Goal: Task Accomplishment & Management: Manage account settings

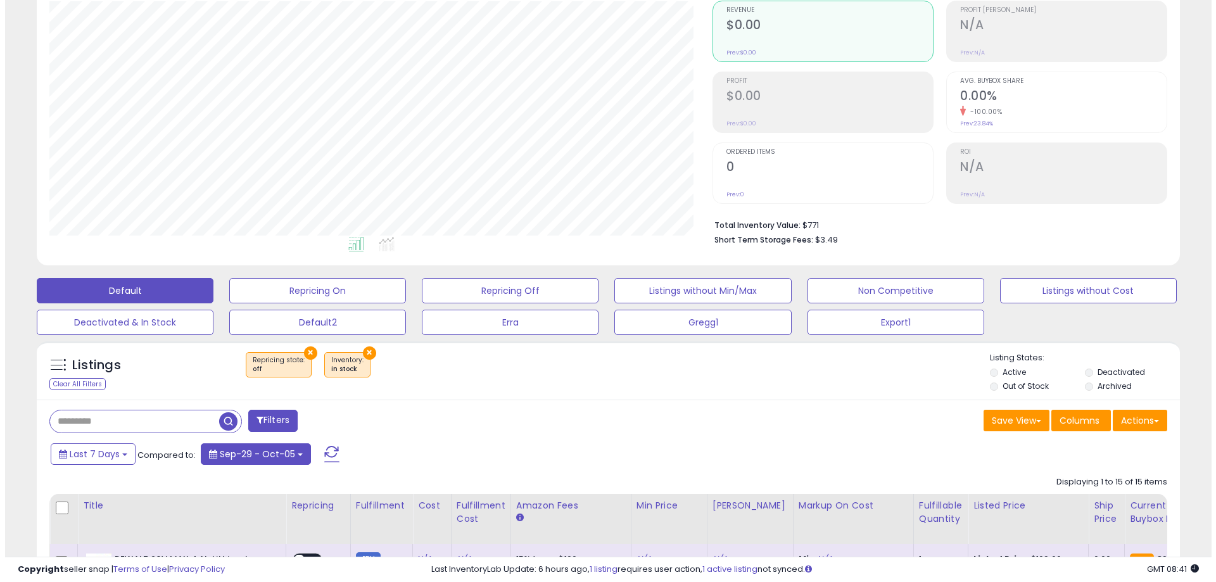
scroll to position [127, 0]
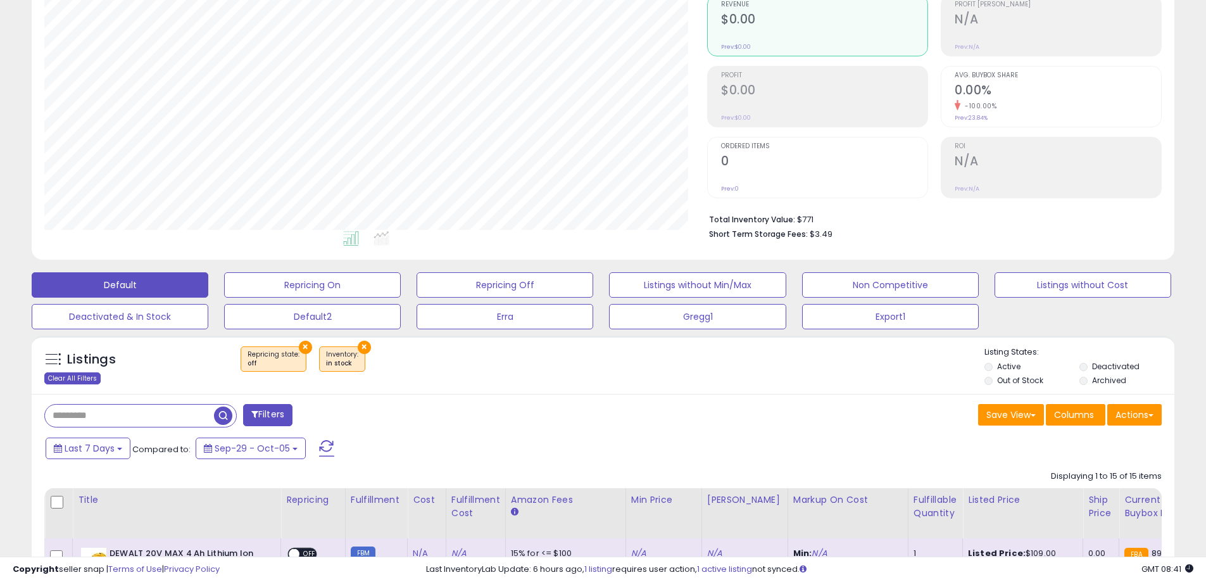
click at [79, 381] on div "Clear All Filters" at bounding box center [72, 378] width 56 height 12
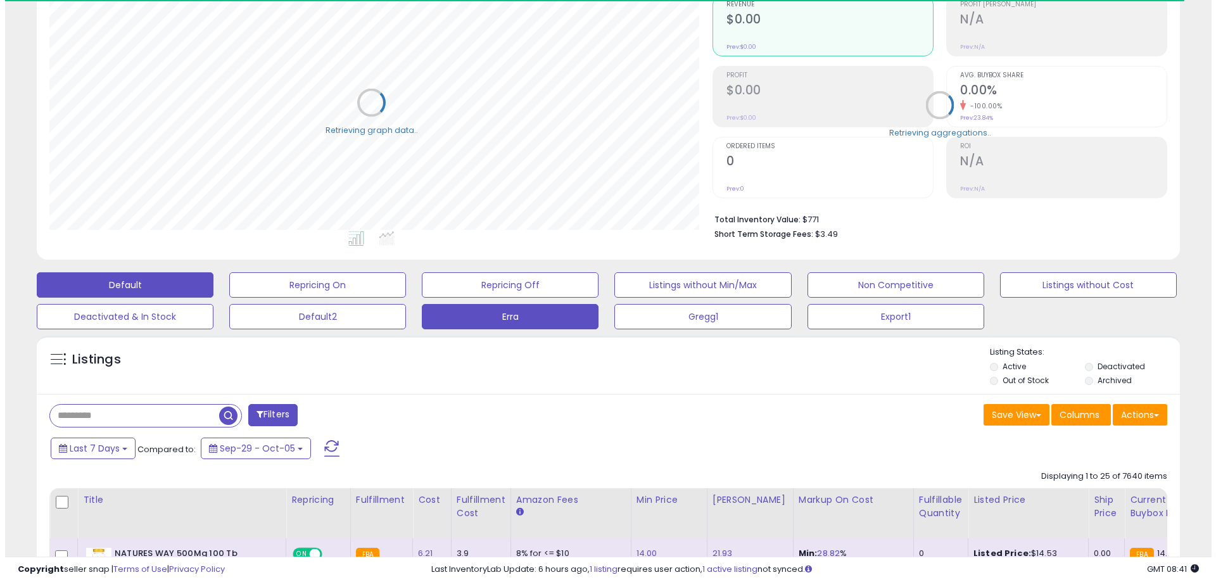
scroll to position [632952, 632549]
click at [517, 321] on button "Erra" at bounding box center [505, 316] width 177 height 25
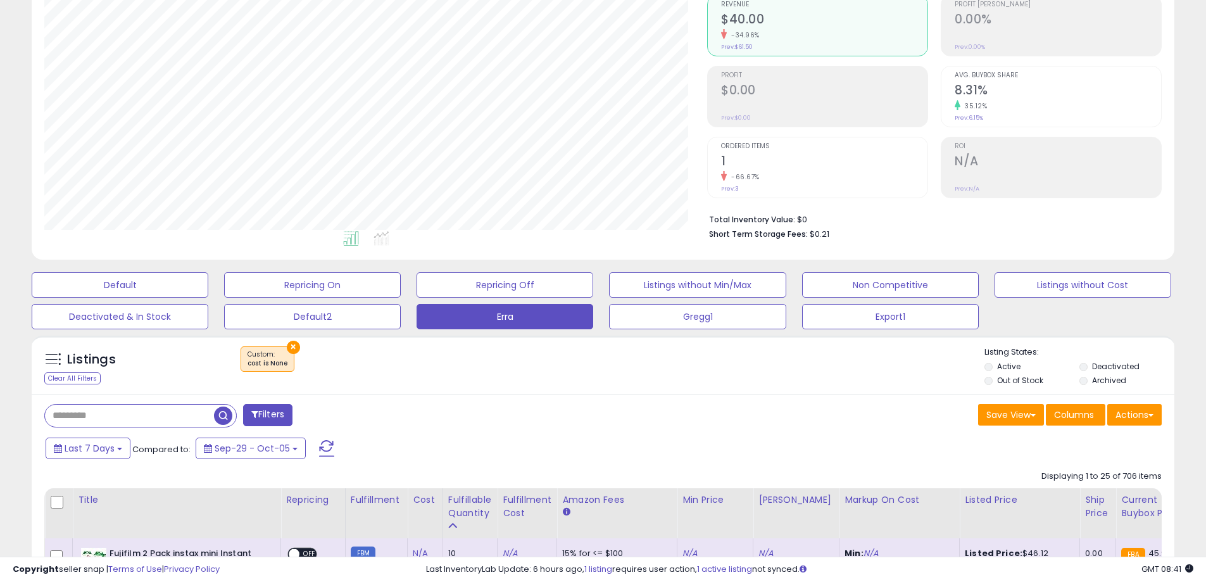
scroll to position [260, 663]
click at [117, 453] on button "Last 7 Days" at bounding box center [88, 449] width 85 height 22
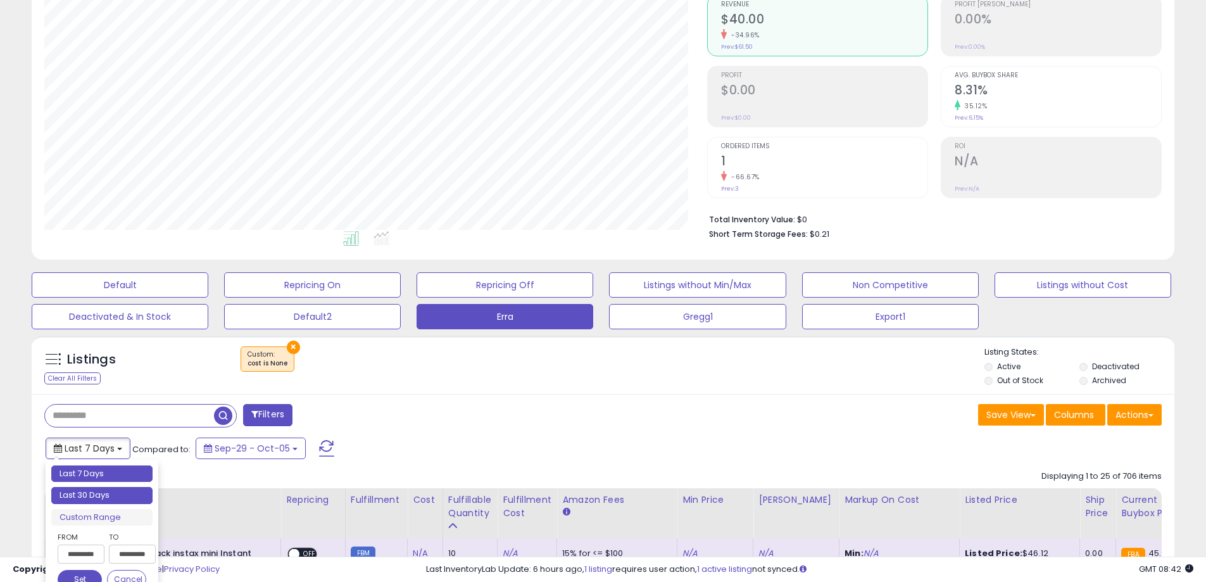
type input "**********"
click at [106, 500] on li "Last 30 Days" at bounding box center [101, 495] width 101 height 17
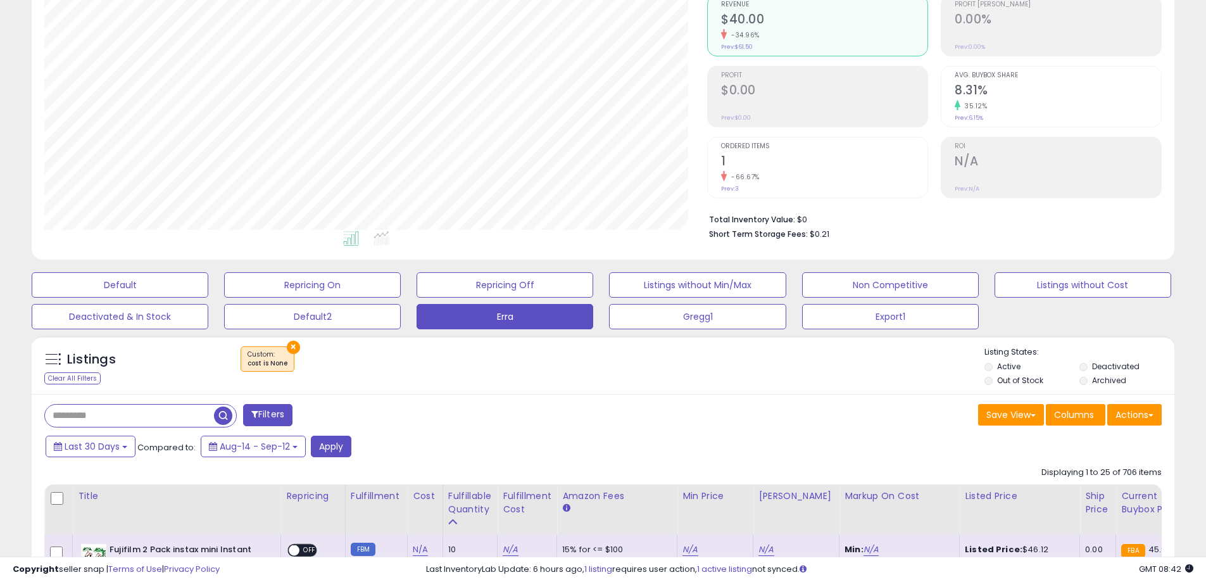
click at [479, 413] on div "Filters" at bounding box center [319, 416] width 569 height 25
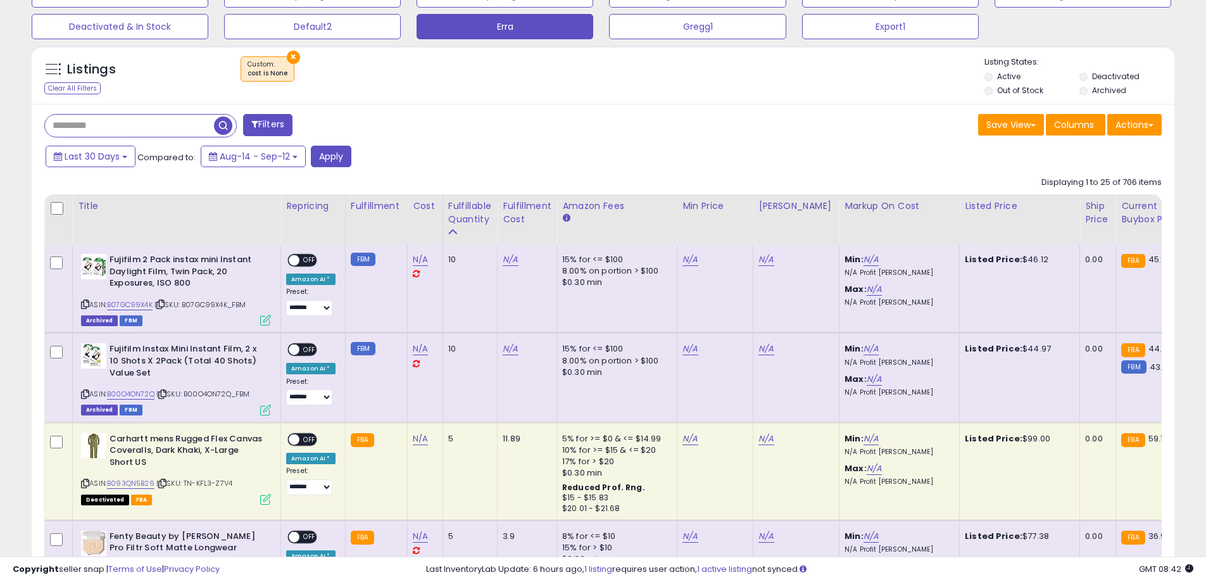
scroll to position [443, 0]
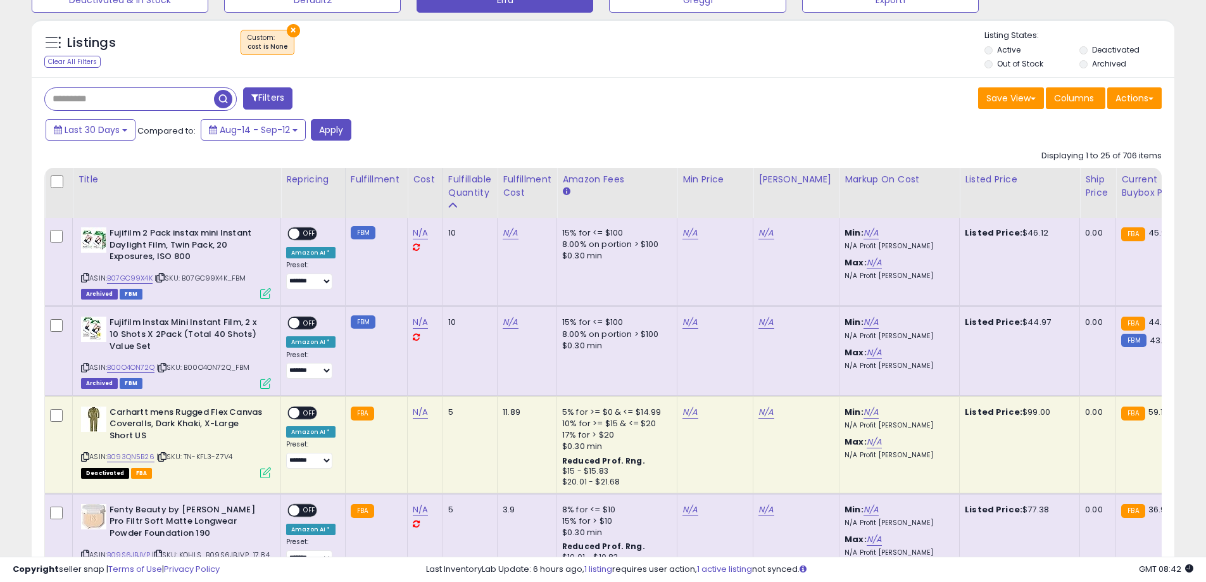
click at [444, 122] on div "Last 30 Days Compared to: Aug-14 - Sep-12 Apply" at bounding box center [461, 131] width 838 height 25
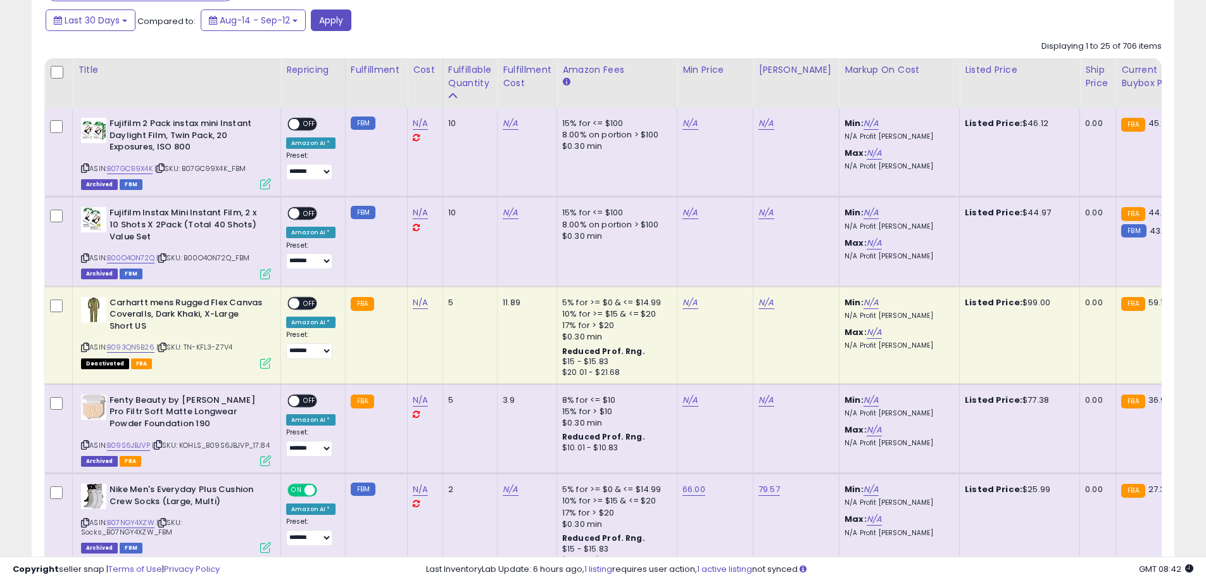
scroll to position [570, 0]
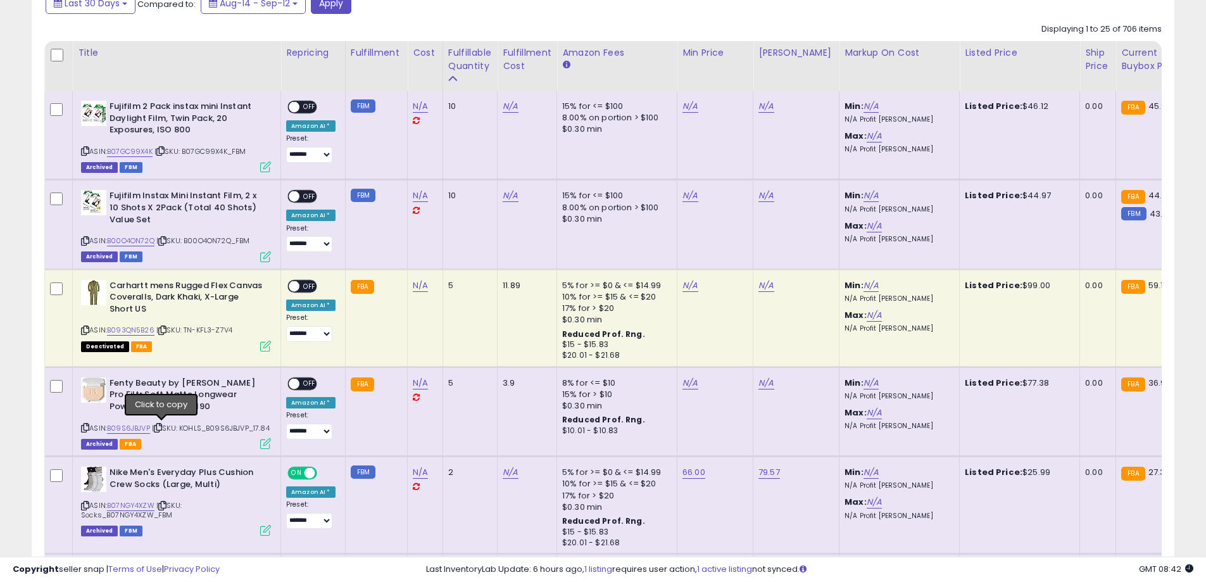
click at [162, 428] on icon at bounding box center [158, 427] width 8 height 7
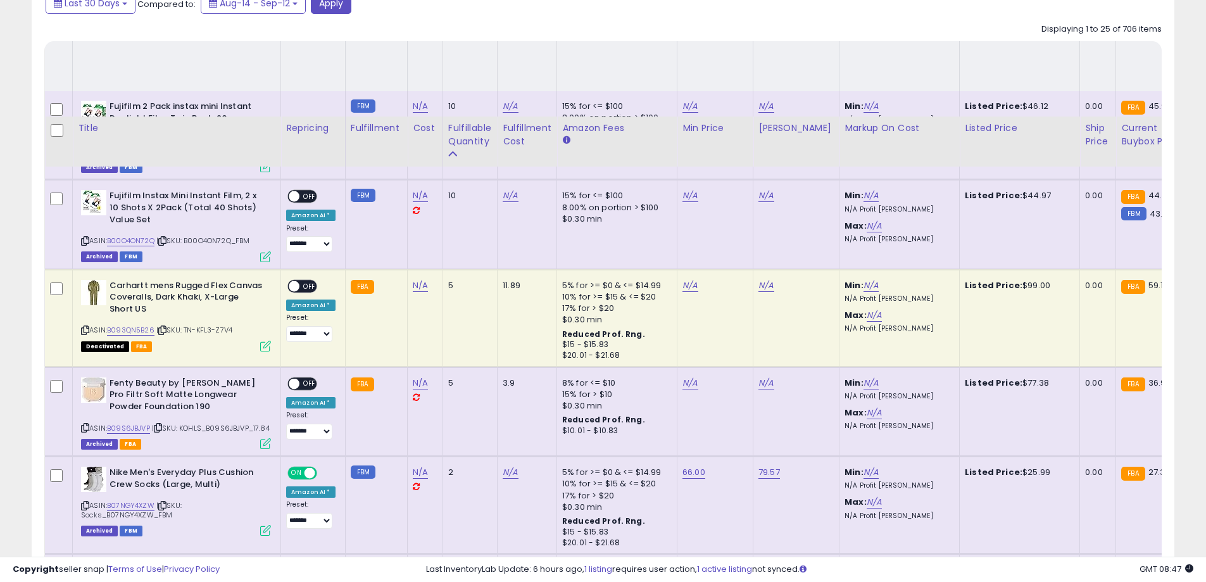
scroll to position [697, 0]
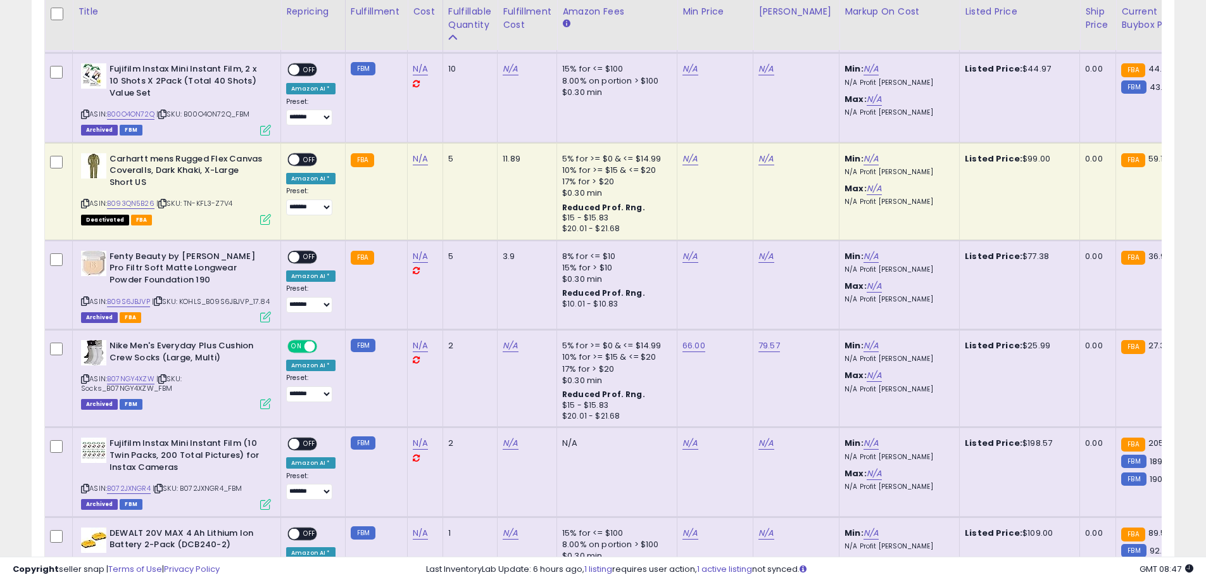
click at [162, 301] on icon at bounding box center [158, 301] width 8 height 7
click at [420, 257] on link "N/A" at bounding box center [420, 256] width 15 height 13
type input "*****"
click at [457, 224] on icon "submit" at bounding box center [453, 224] width 8 height 8
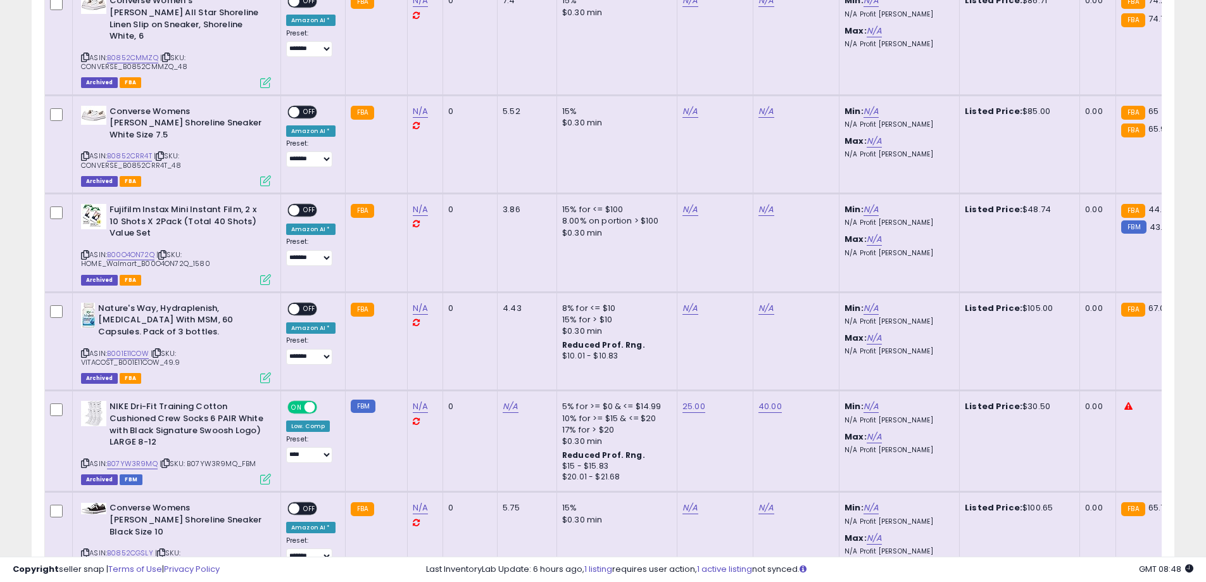
scroll to position [1583, 0]
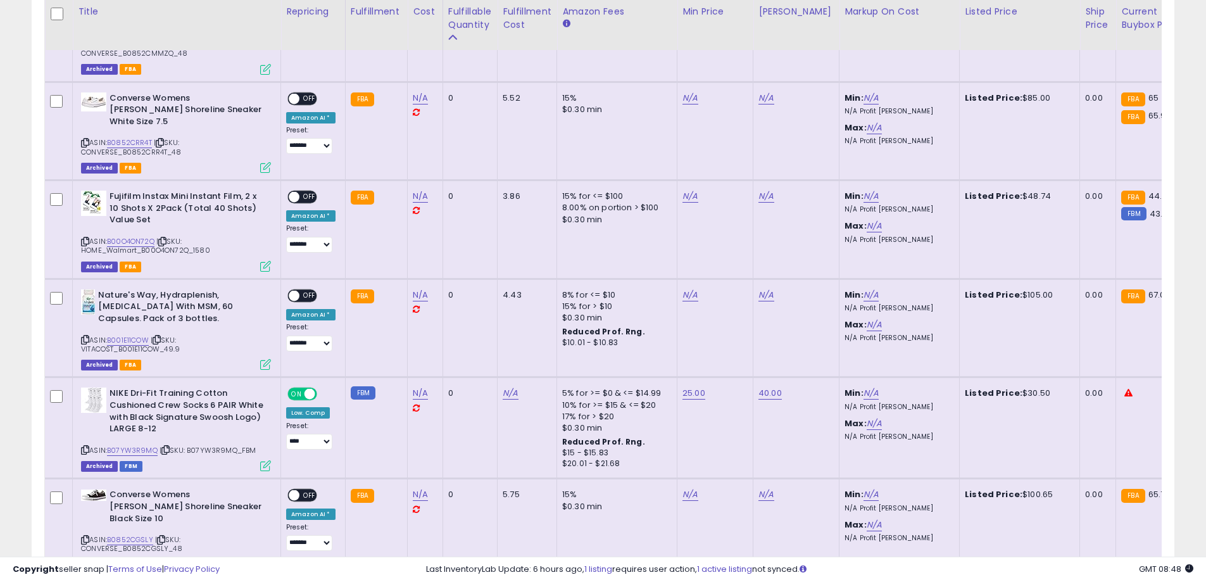
click at [161, 336] on icon at bounding box center [157, 339] width 8 height 7
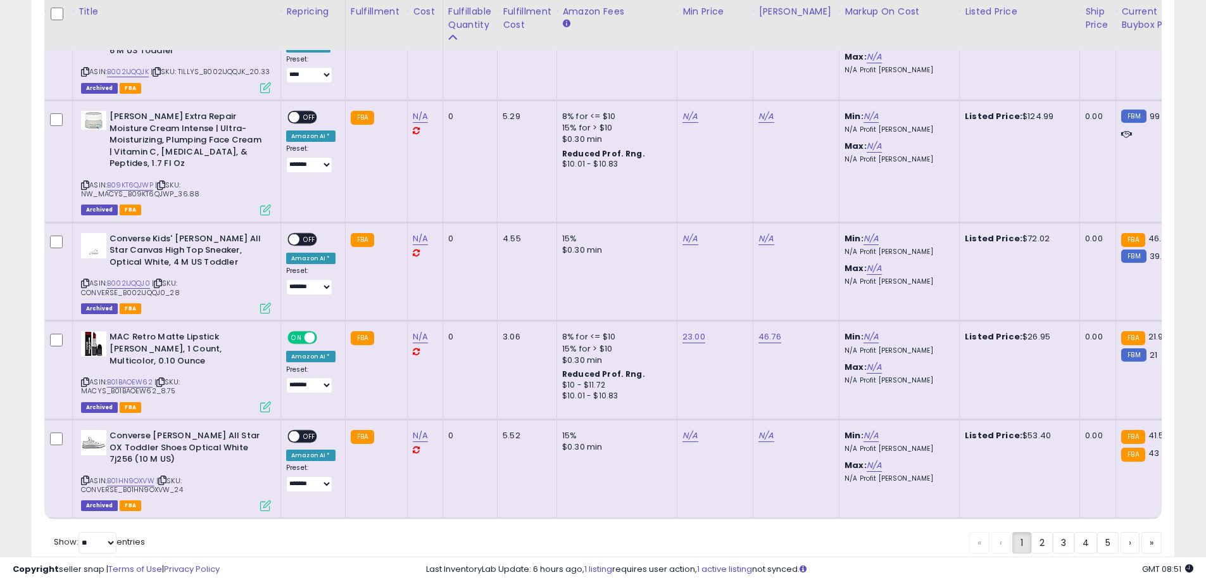
scroll to position [2583, 0]
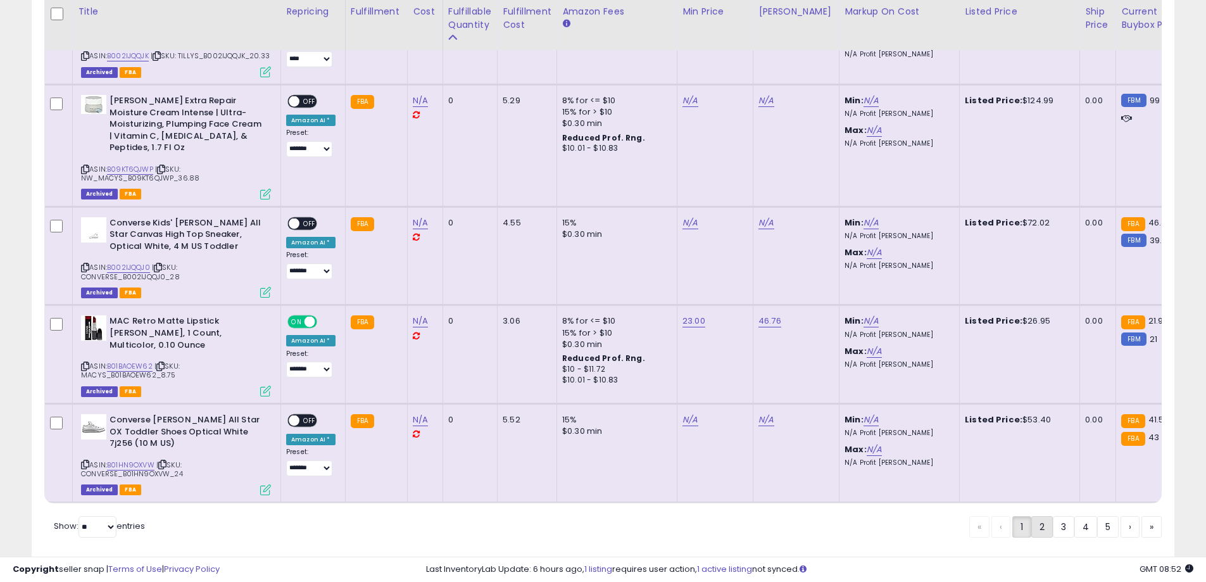
click at [1044, 516] on link "2" at bounding box center [1043, 527] width 22 height 22
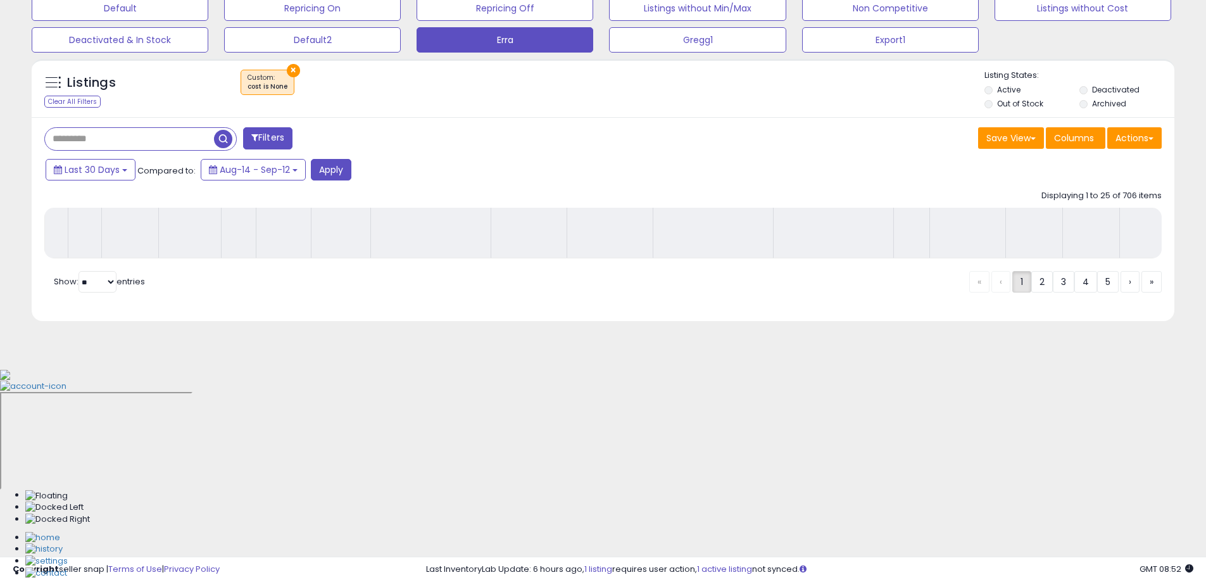
scroll to position [199, 0]
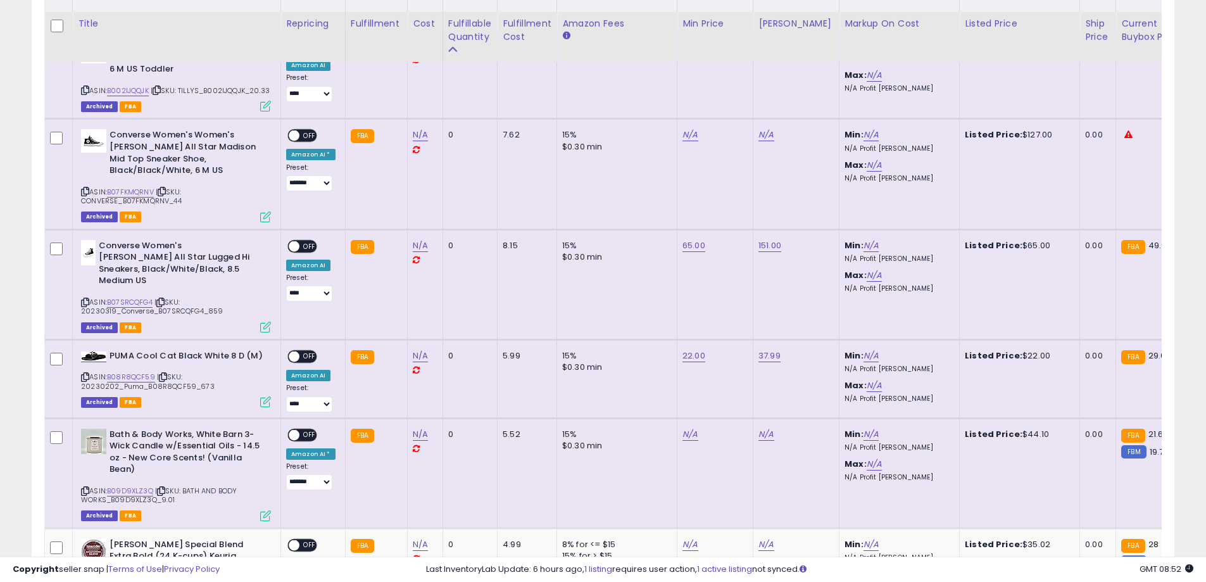
scroll to position [643, 0]
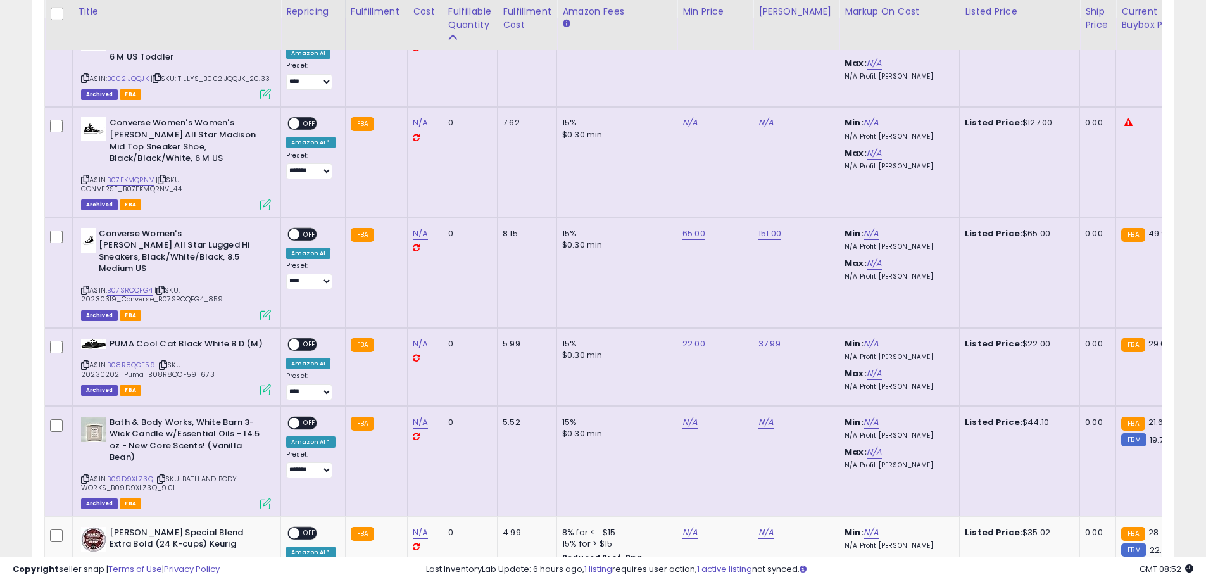
click at [165, 362] on icon at bounding box center [163, 365] width 8 height 7
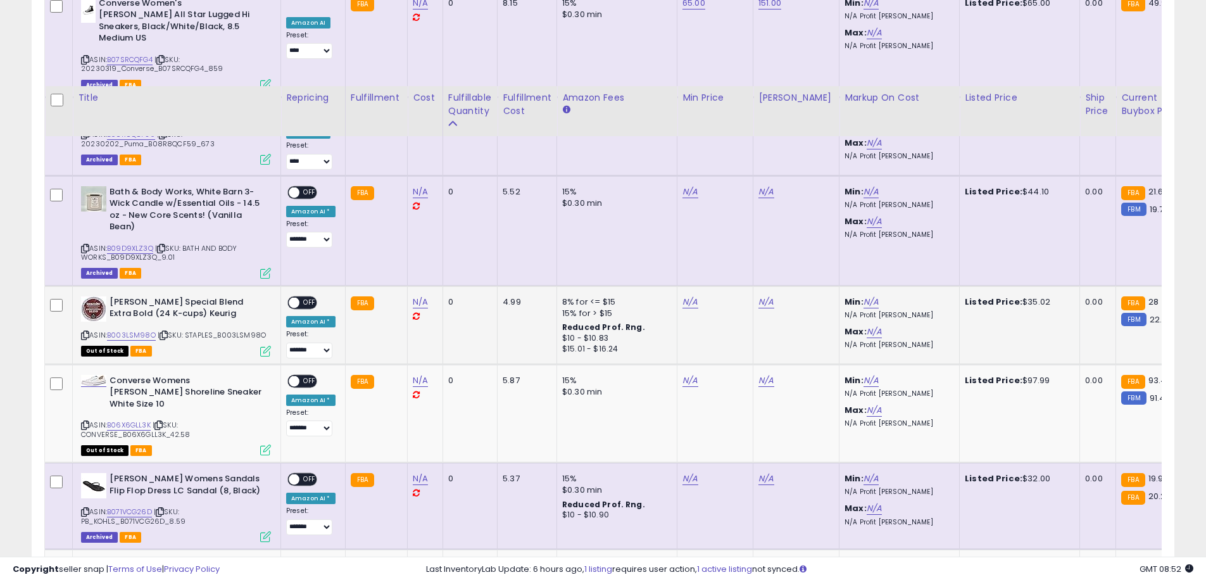
scroll to position [959, 0]
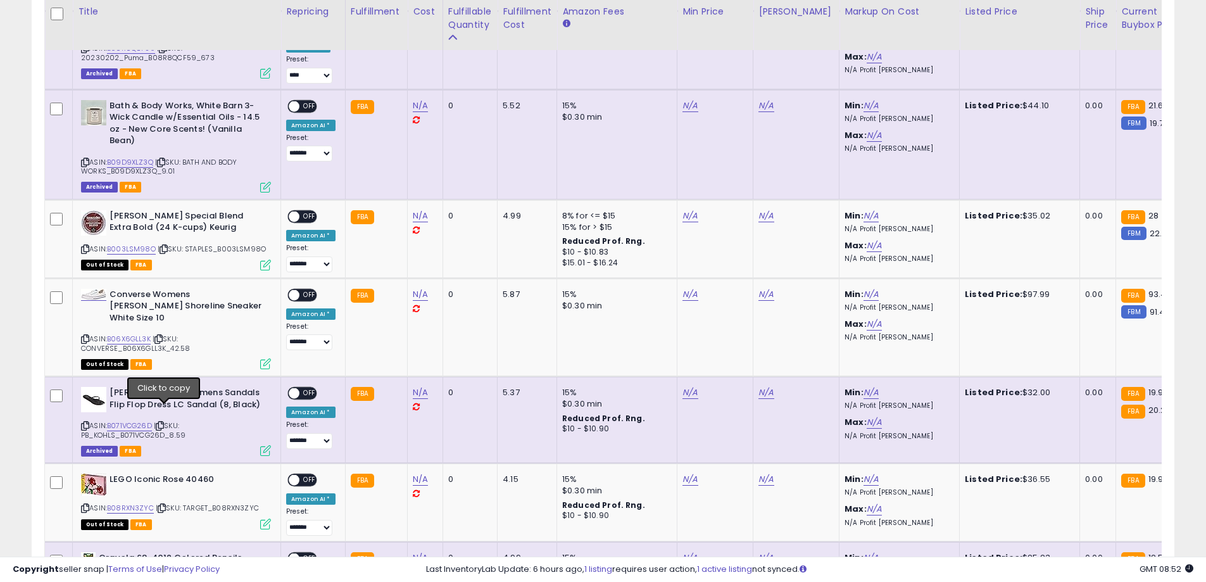
click at [163, 422] on icon at bounding box center [160, 425] width 8 height 7
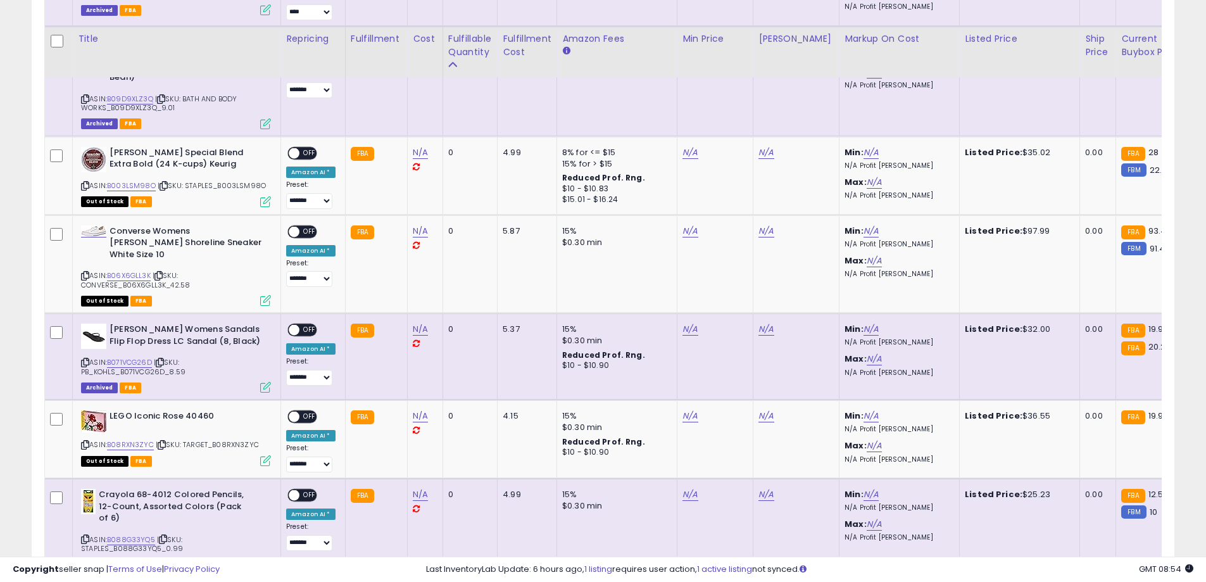
scroll to position [1086, 0]
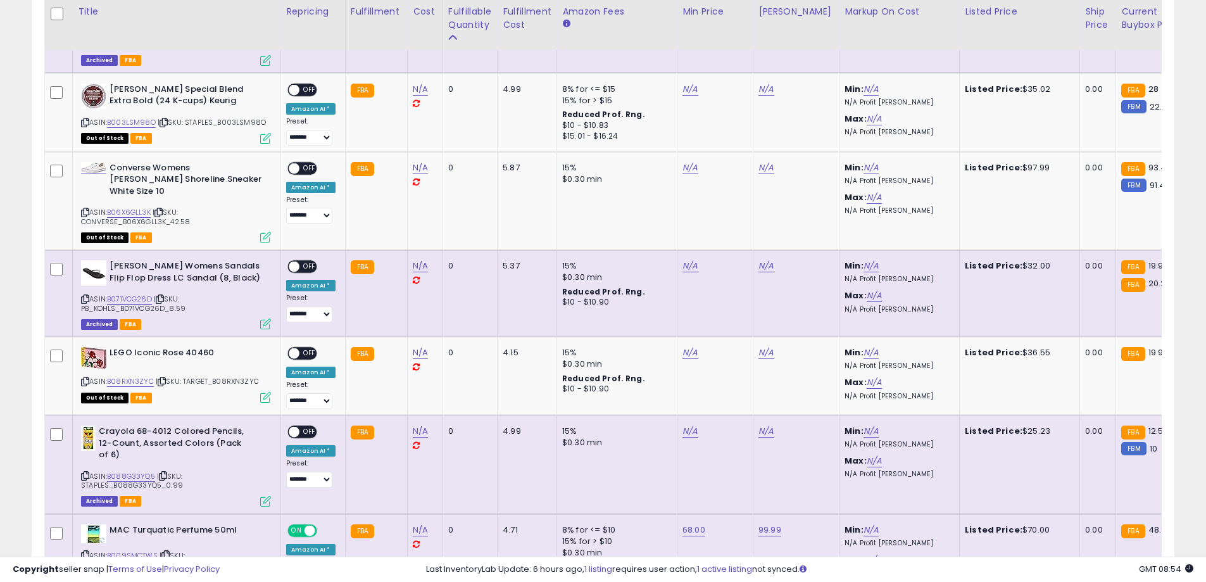
click at [85, 296] on icon at bounding box center [85, 299] width 8 height 7
click at [415, 260] on link "N/A" at bounding box center [420, 266] width 15 height 13
type input "****"
click at [457, 219] on icon "submit" at bounding box center [453, 219] width 8 height 8
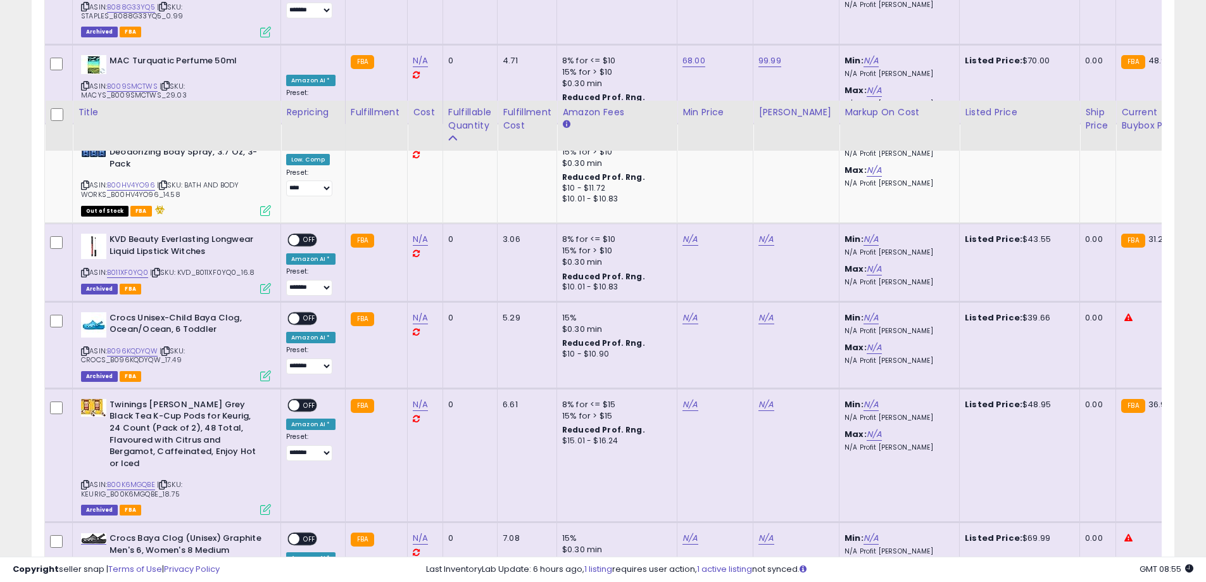
scroll to position [1656, 0]
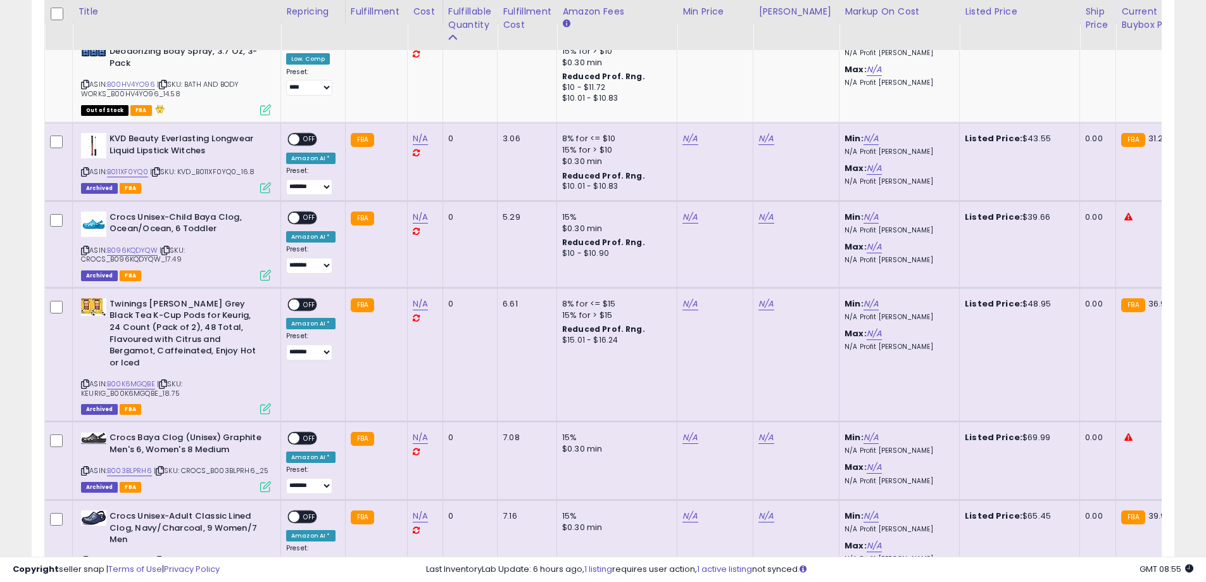
click at [87, 168] on icon at bounding box center [85, 171] width 8 height 7
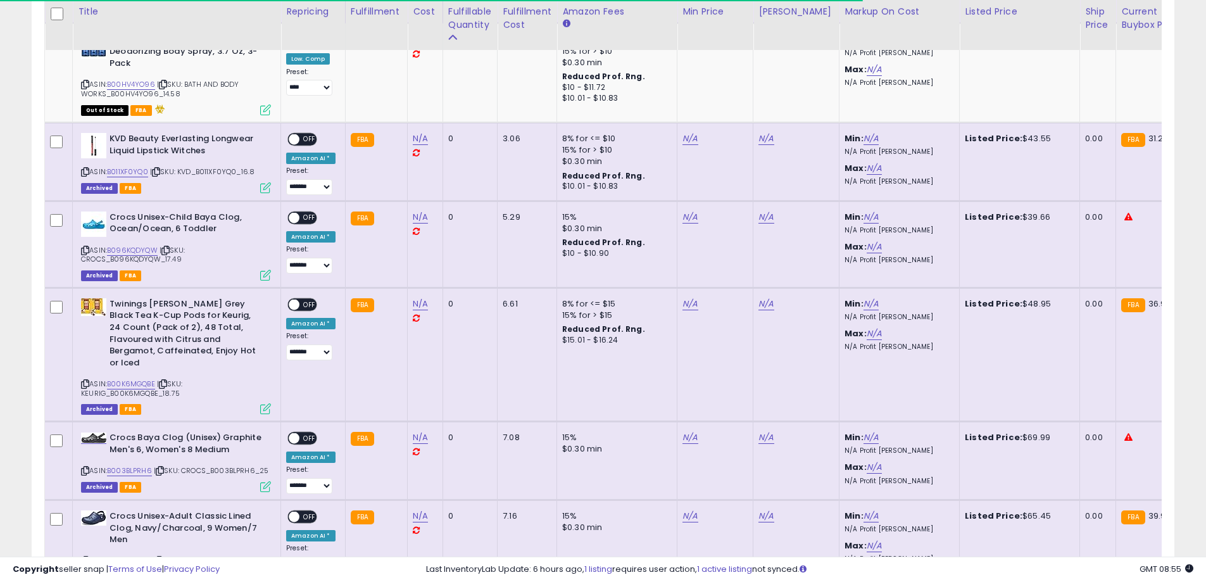
click at [85, 381] on icon at bounding box center [85, 384] width 8 height 7
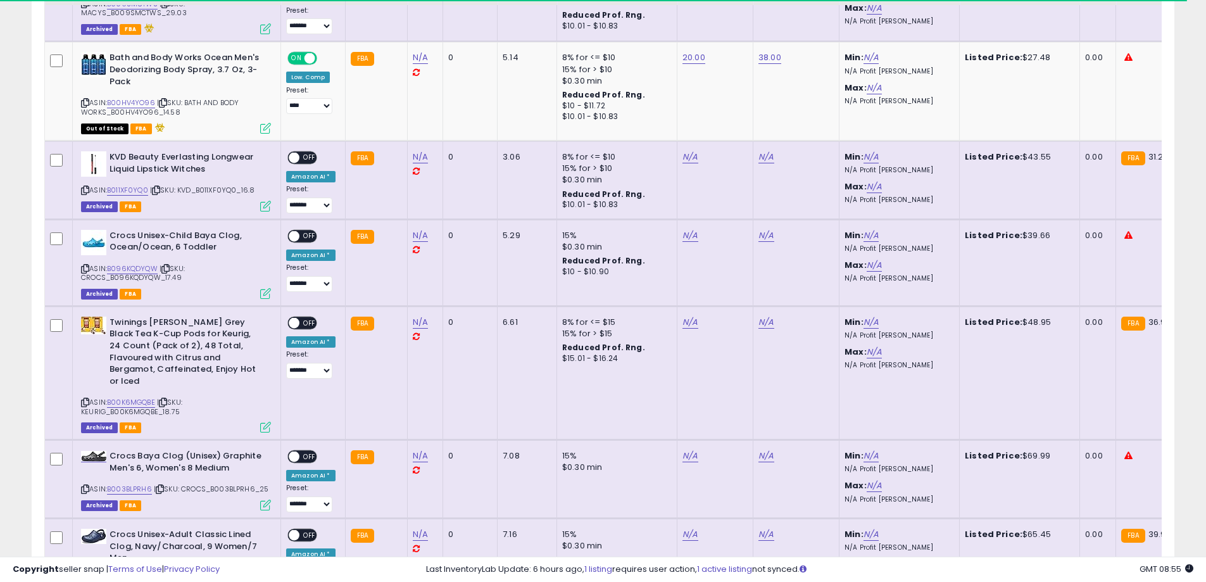
scroll to position [1593, 0]
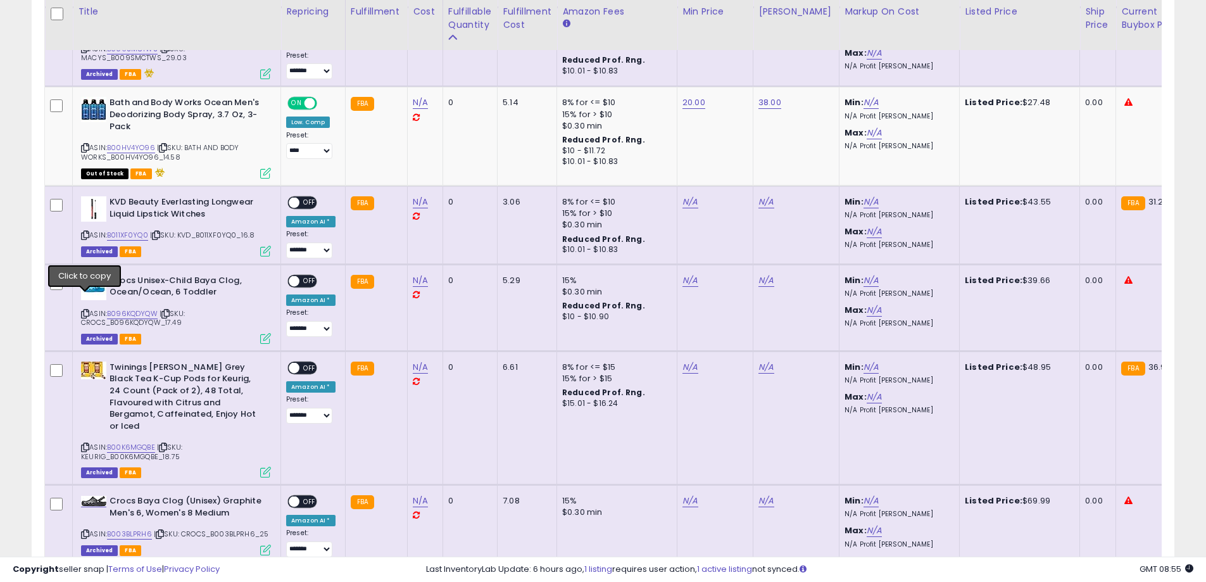
click at [86, 310] on icon at bounding box center [85, 313] width 8 height 7
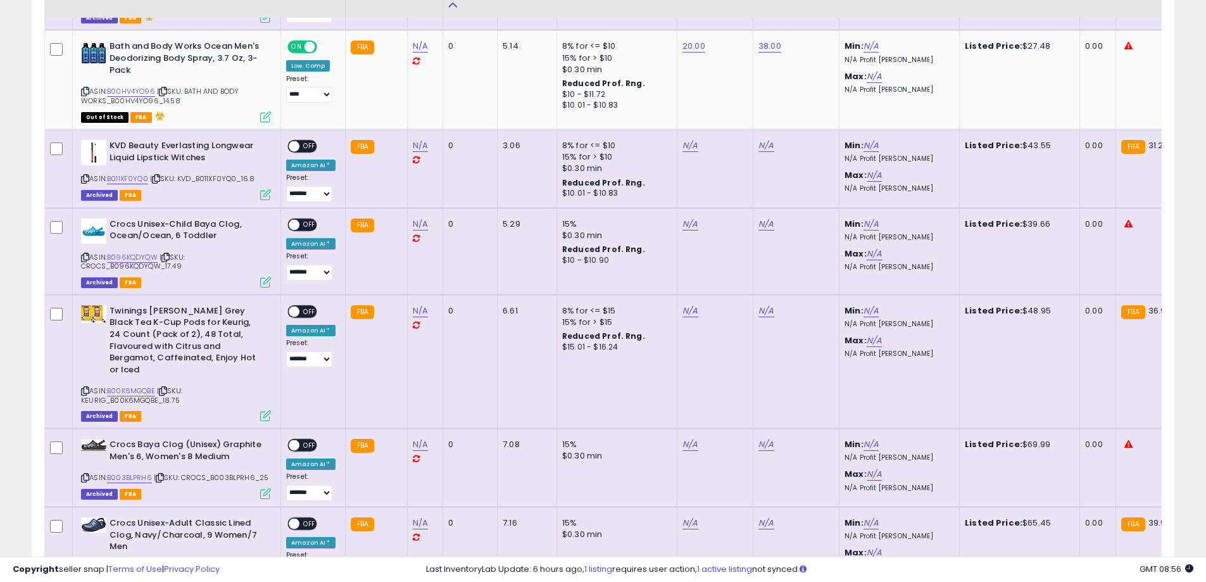
scroll to position [1656, 0]
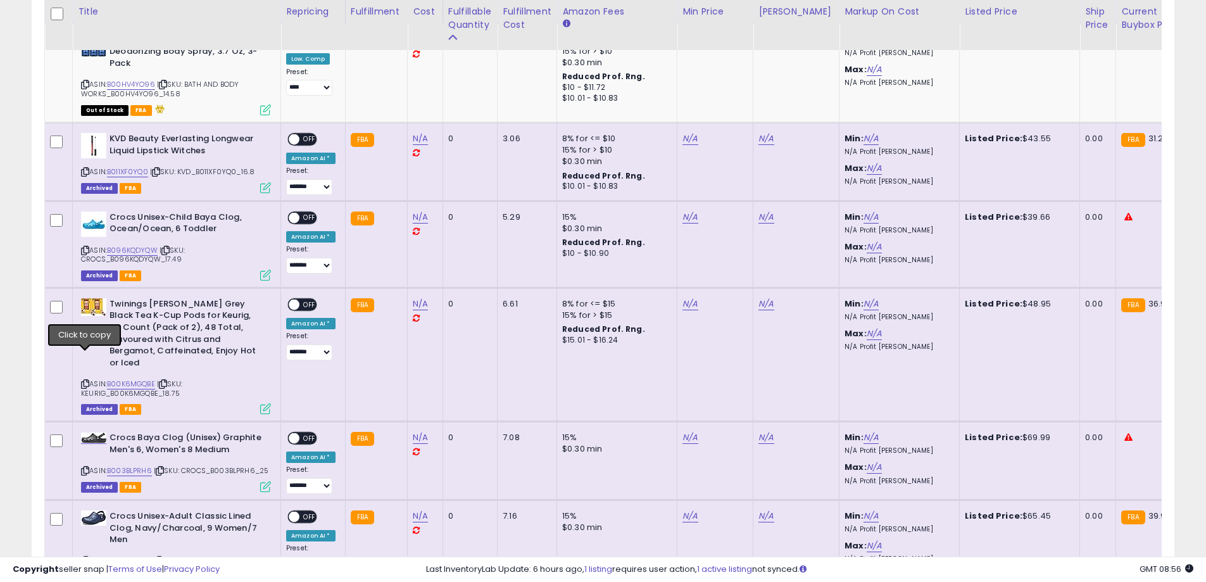
click at [85, 381] on icon at bounding box center [85, 384] width 8 height 7
click at [86, 467] on icon at bounding box center [85, 470] width 8 height 7
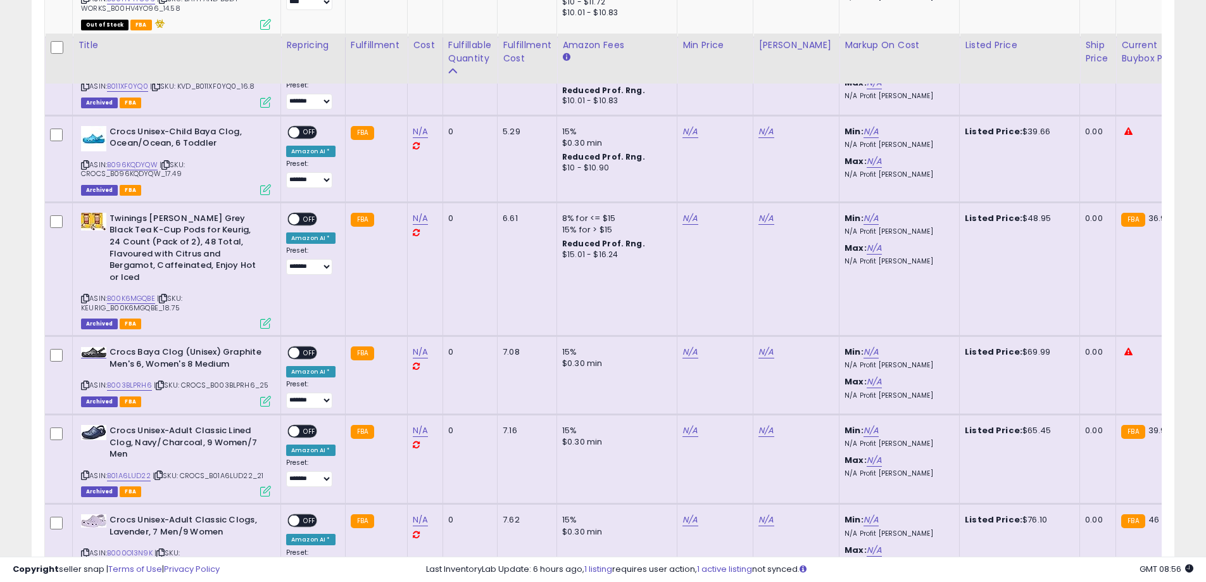
scroll to position [1782, 0]
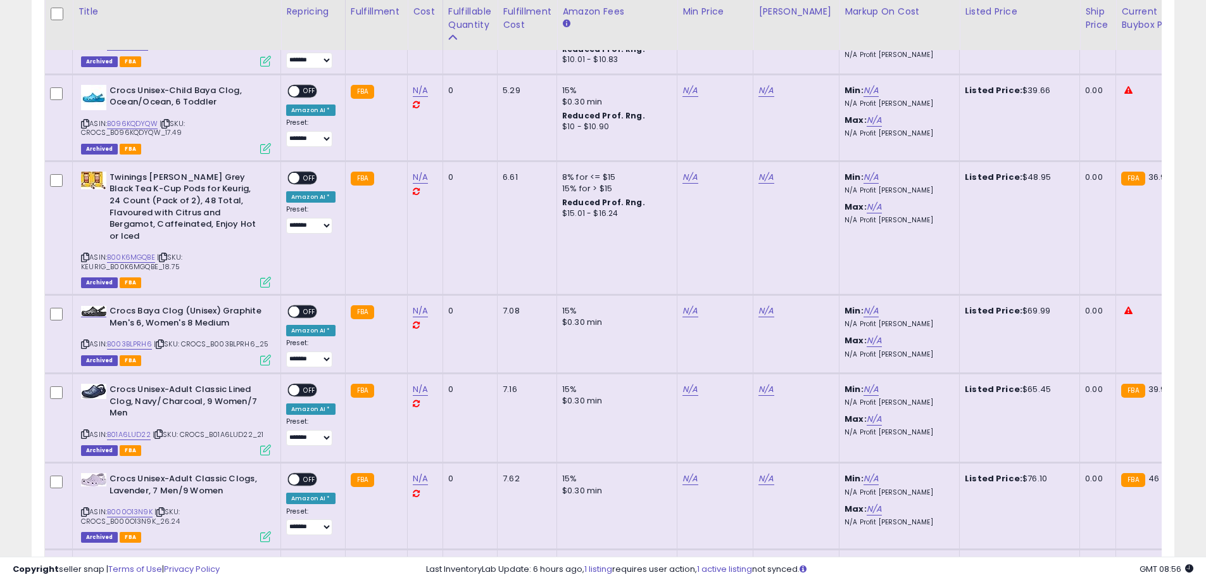
click at [85, 431] on icon at bounding box center [85, 434] width 8 height 7
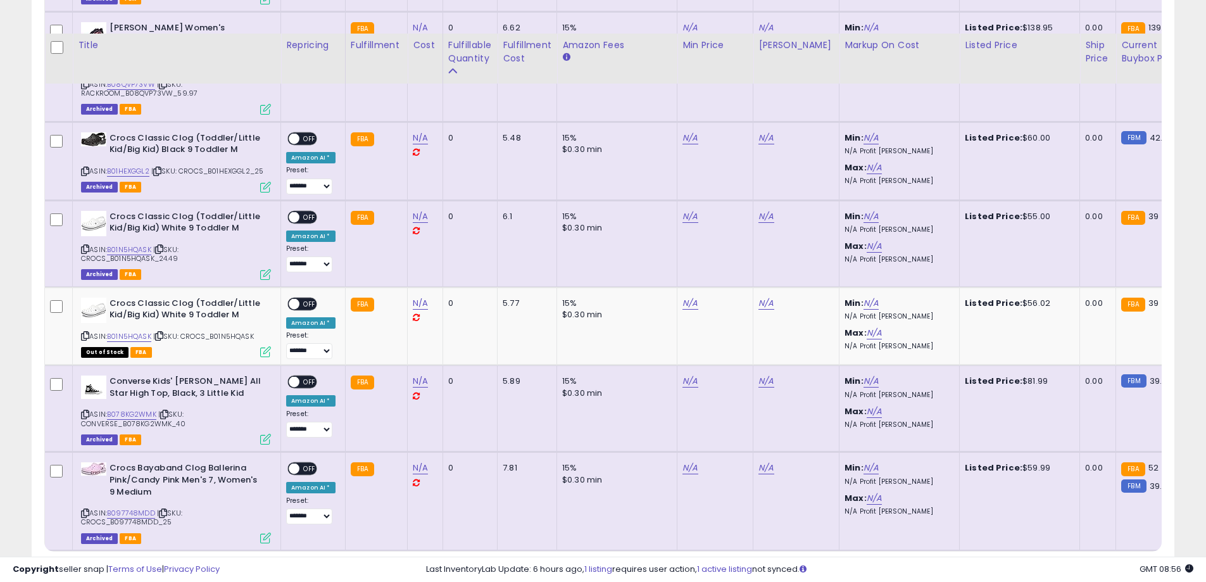
scroll to position [2470, 0]
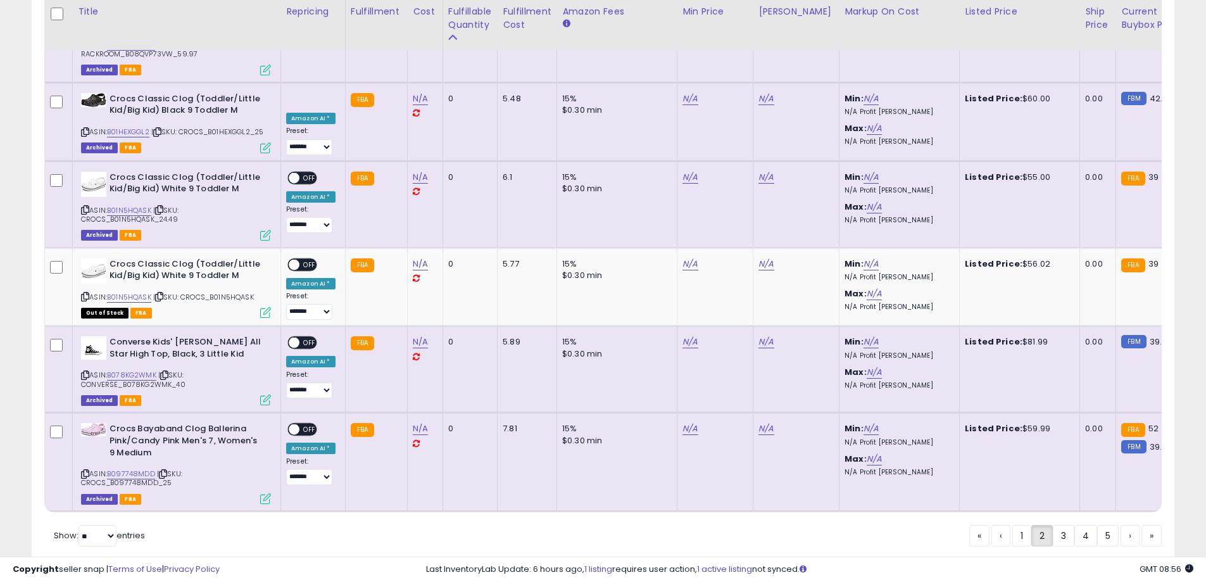
click at [83, 470] on icon at bounding box center [85, 473] width 8 height 7
drag, startPoint x: 1069, startPoint y: 488, endPoint x: 3, endPoint y: 285, distance: 1085.4
click at [1069, 525] on link "3" at bounding box center [1064, 536] width 22 height 22
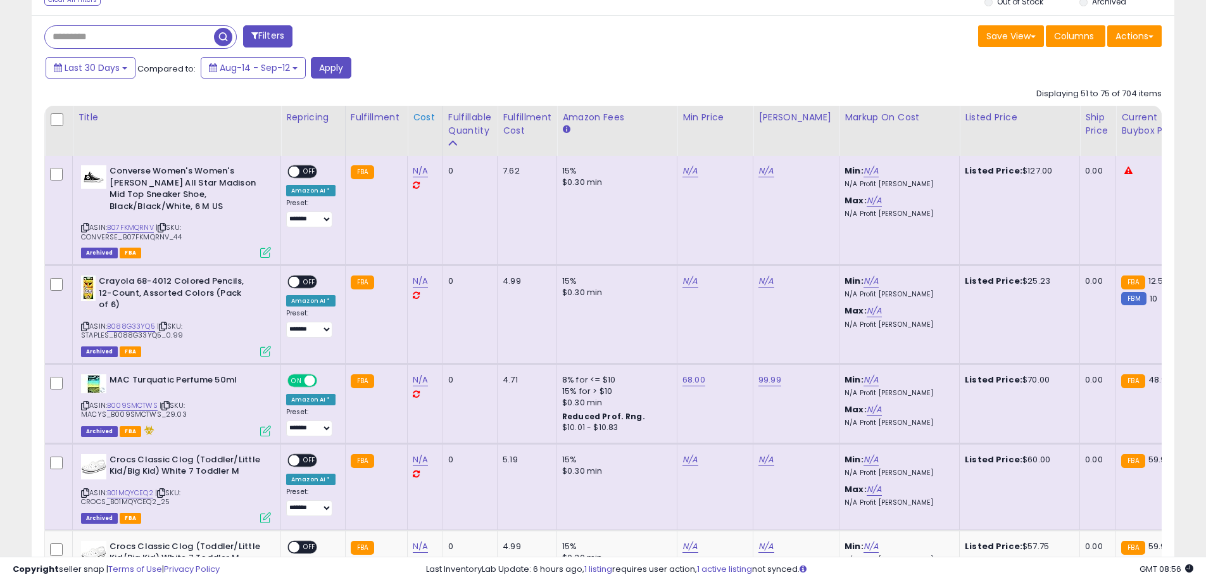
scroll to position [516, 0]
